Goal: Task Accomplishment & Management: Manage account settings

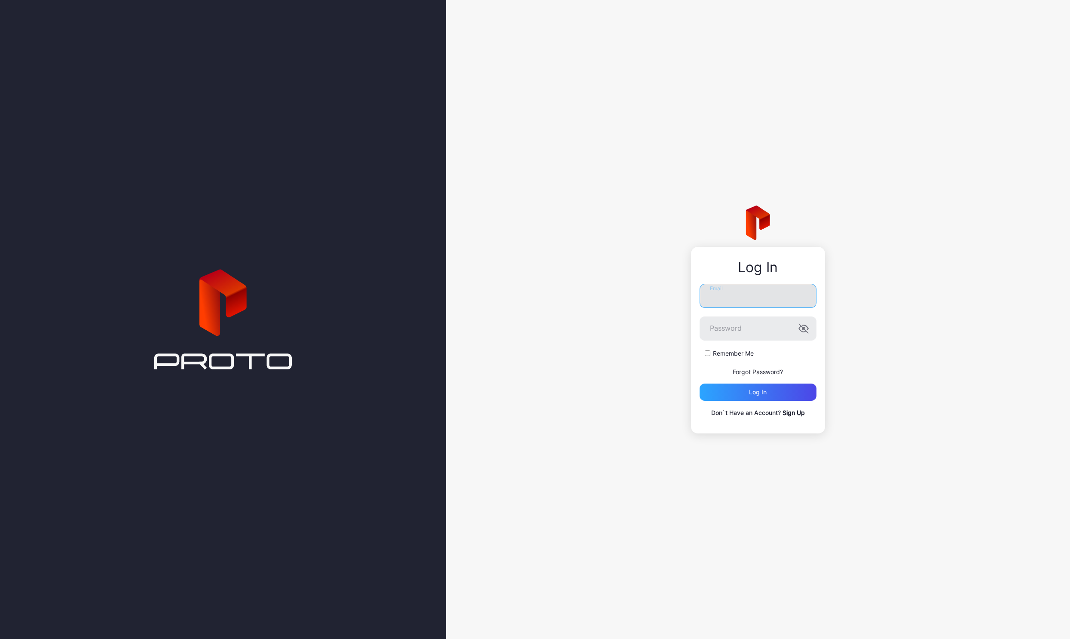
click at [750, 299] on input "Email" at bounding box center [758, 296] width 117 height 24
type input "**********"
click at [750, 390] on div "Log in" at bounding box center [758, 392] width 18 height 7
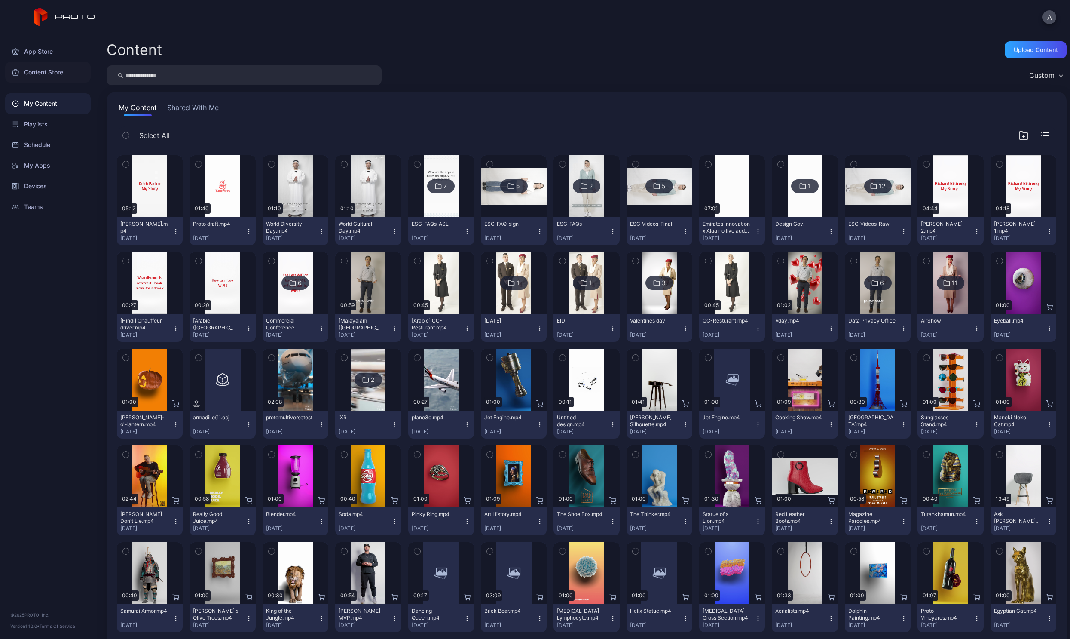
click at [42, 70] on div "Content Store" at bounding box center [48, 72] width 86 height 21
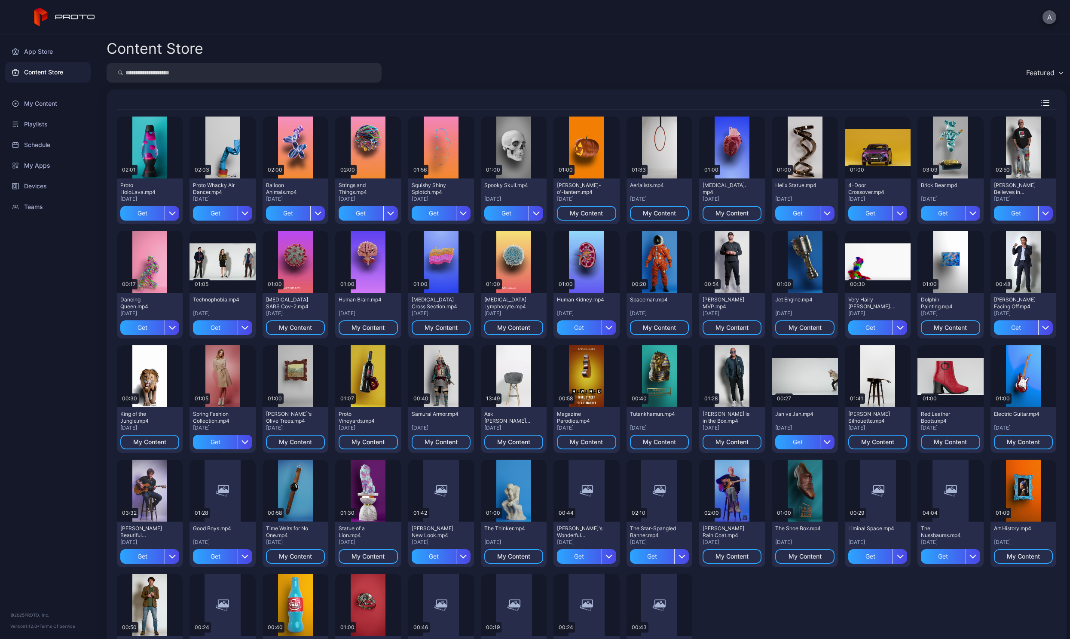
click at [1046, 19] on button "A" at bounding box center [1050, 17] width 14 height 14
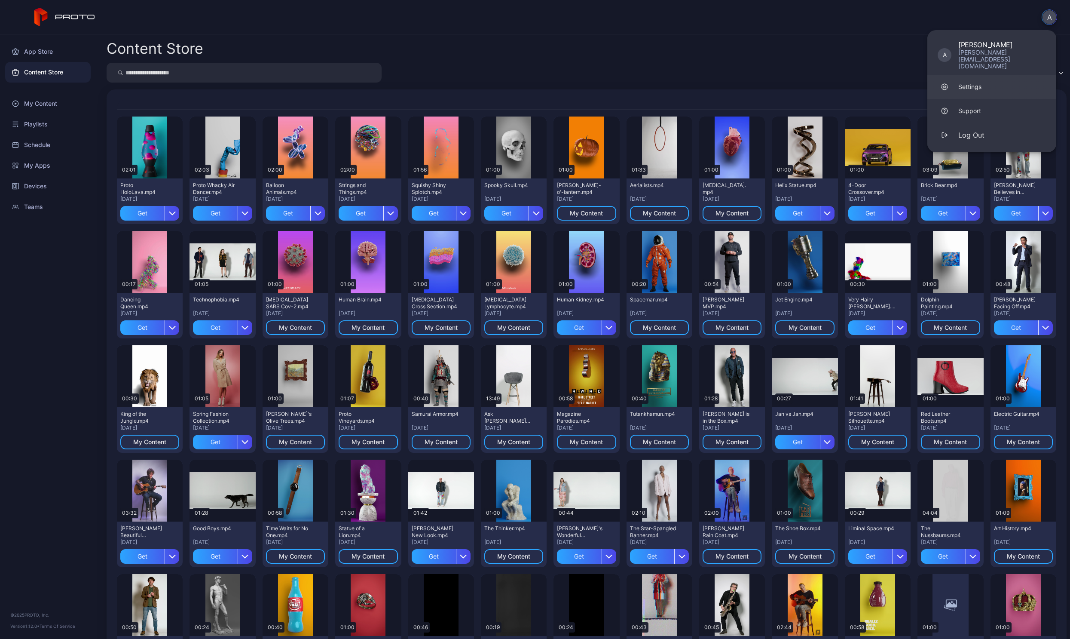
click at [989, 75] on link "Settings" at bounding box center [991, 87] width 129 height 24
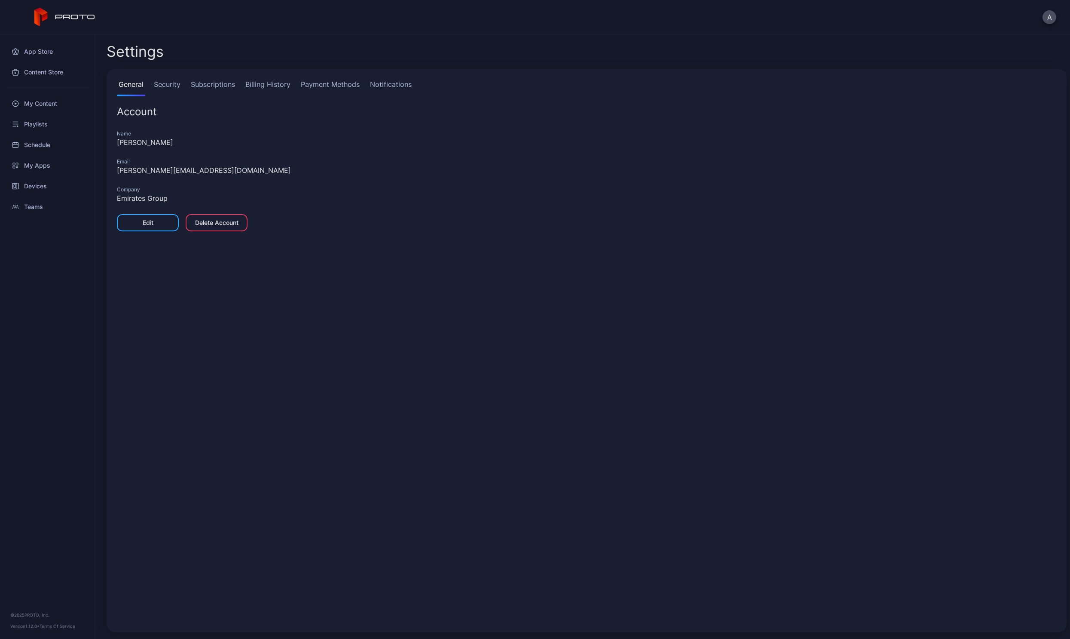
click at [158, 83] on link "Security" at bounding box center [167, 87] width 30 height 17
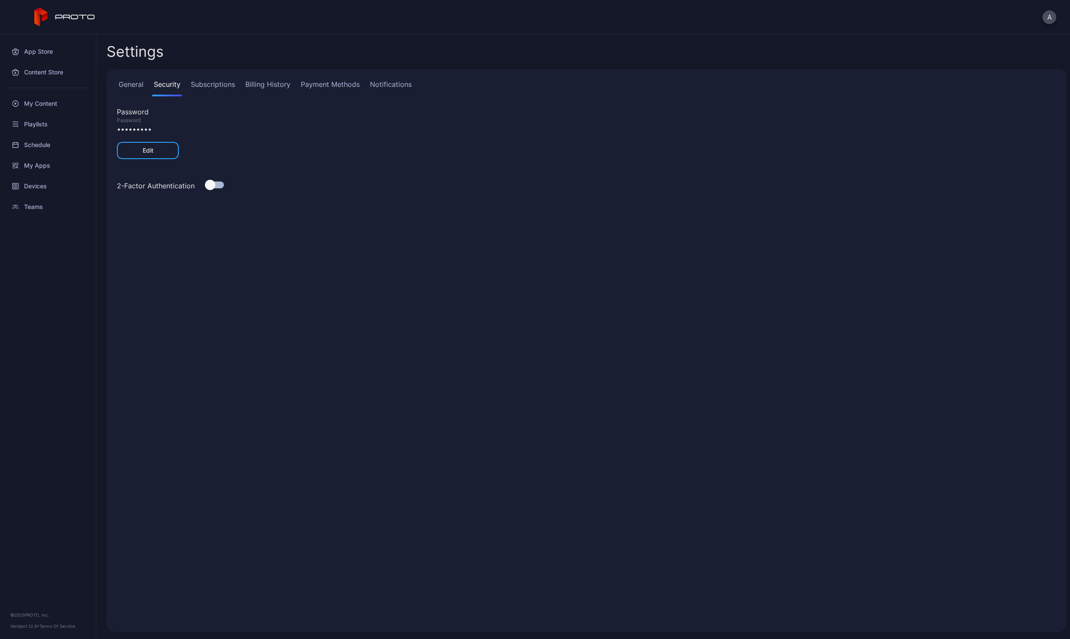
click at [215, 86] on link "Subscriptions" at bounding box center [213, 87] width 48 height 17
click at [250, 88] on link "Billing History" at bounding box center [268, 87] width 49 height 17
click at [211, 88] on link "Subscriptions" at bounding box center [213, 87] width 48 height 17
click at [272, 87] on link "Billing History" at bounding box center [268, 87] width 49 height 17
click at [342, 79] on div "General Security Subscriptions Billing History Payment Methods Notifications Pa…" at bounding box center [587, 350] width 960 height 563
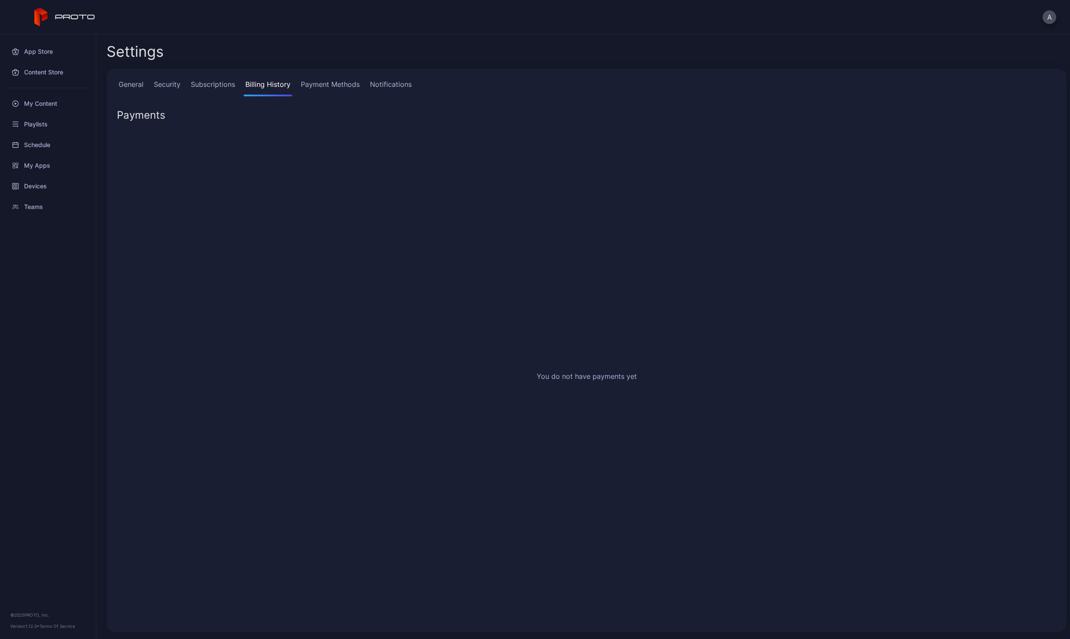
click at [346, 89] on link "Payment Methods" at bounding box center [330, 87] width 62 height 17
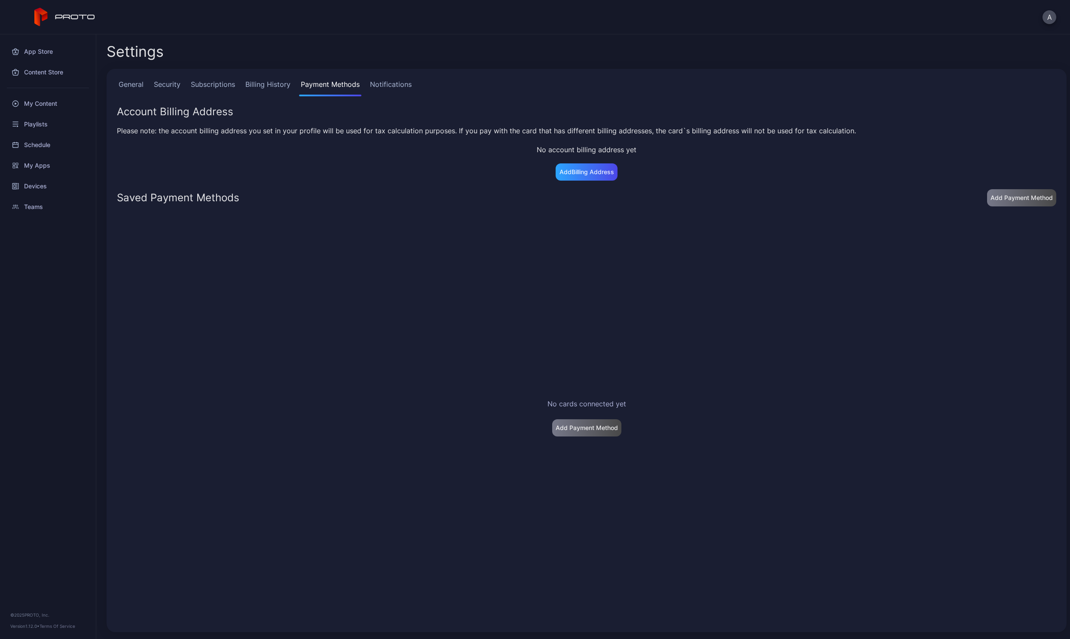
click at [395, 82] on link "Notifications" at bounding box center [390, 87] width 45 height 17
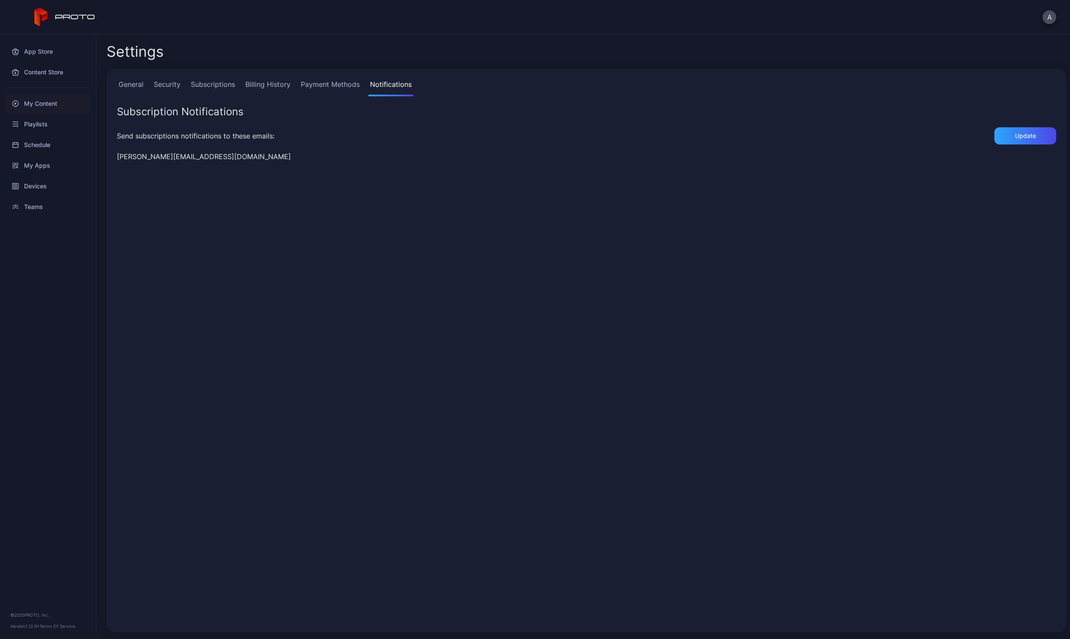
click at [53, 101] on div "My Content" at bounding box center [48, 103] width 86 height 21
